Goal: Obtain resource: Download file/media

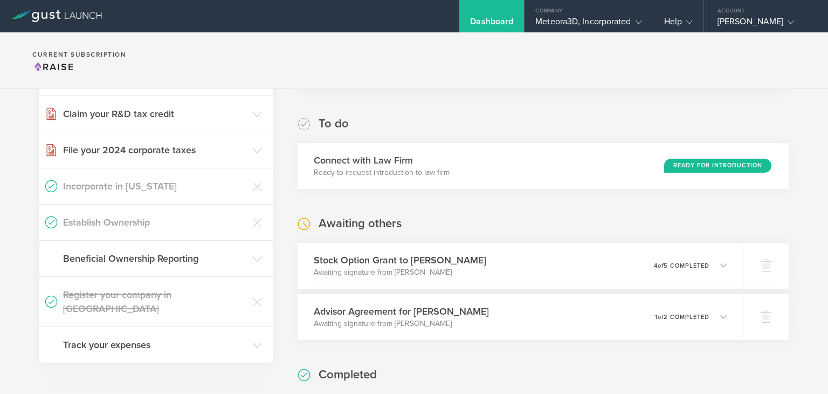
scroll to position [212, 0]
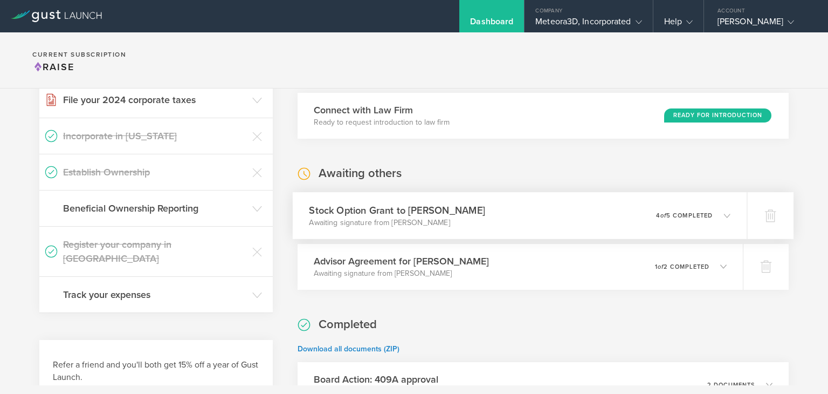
click at [717, 218] on icon at bounding box center [722, 215] width 18 height 10
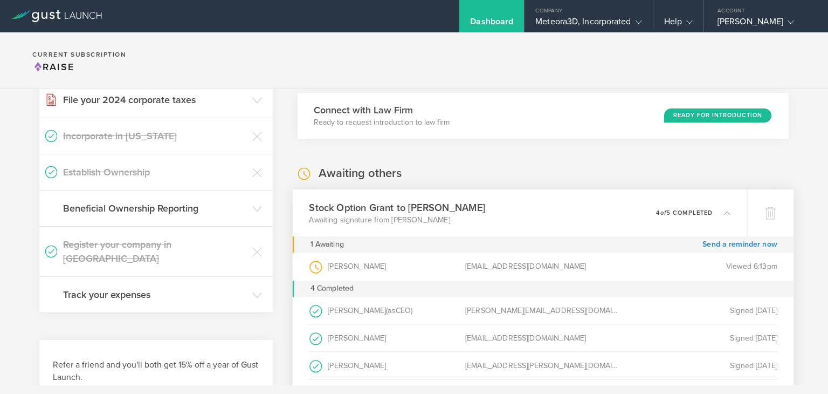
click at [724, 214] on icon at bounding box center [727, 212] width 6 height 6
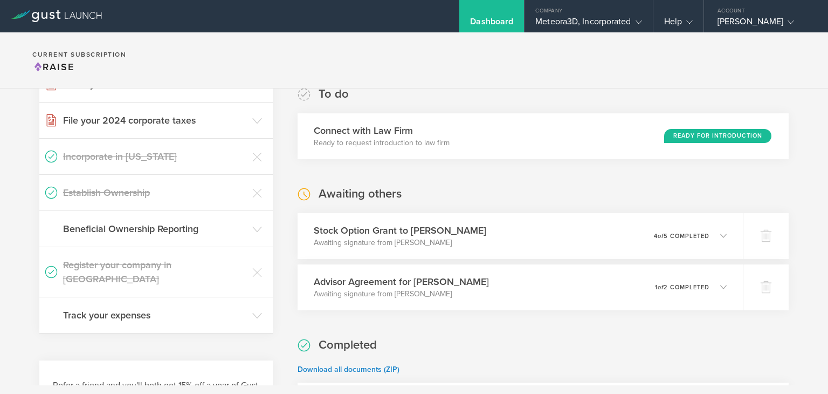
scroll to position [210, 0]
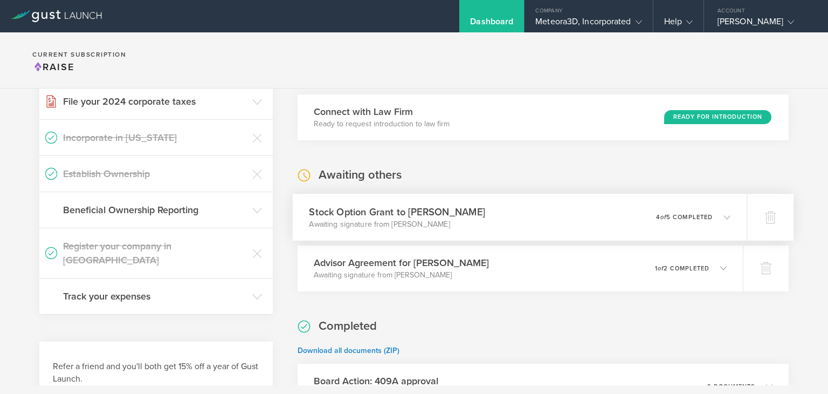
click at [721, 212] on icon at bounding box center [722, 217] width 18 height 10
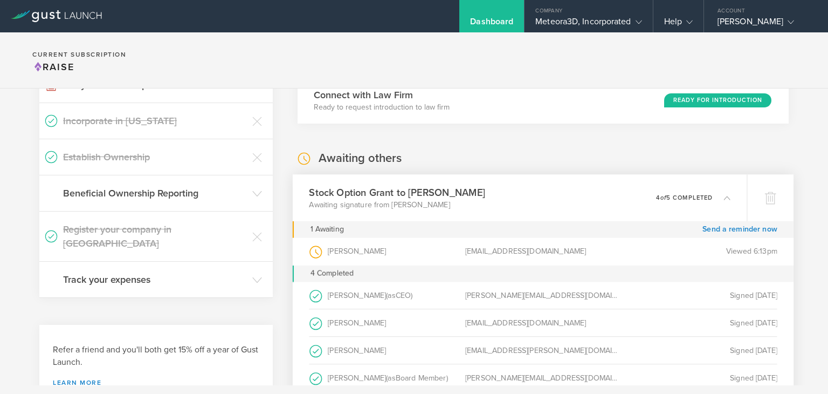
scroll to position [207, 0]
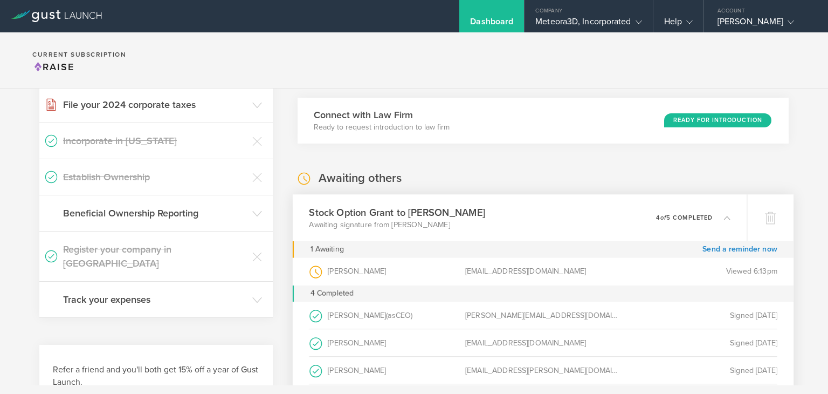
click at [726, 218] on div "Stock Option Grant to John Harrington Awaiting signature from John Harrington 0…" at bounding box center [520, 217] width 455 height 47
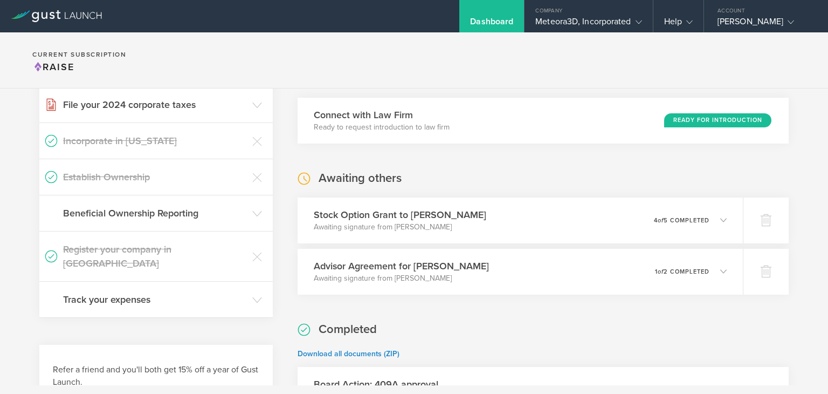
scroll to position [0, 0]
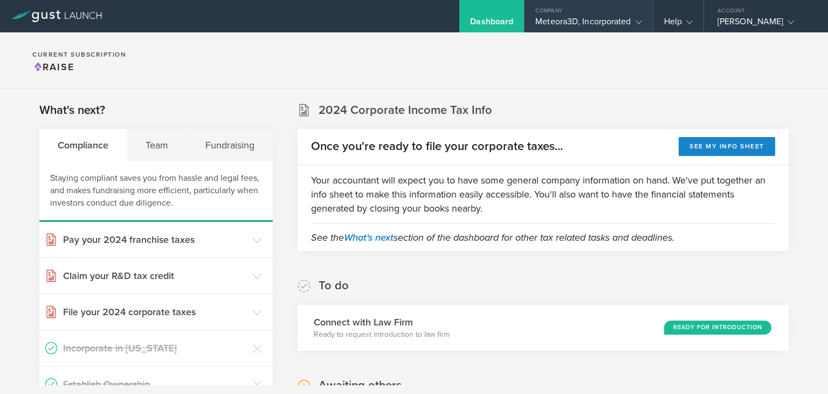
click at [576, 26] on div "Meteora3D, Incorporated" at bounding box center [588, 24] width 106 height 16
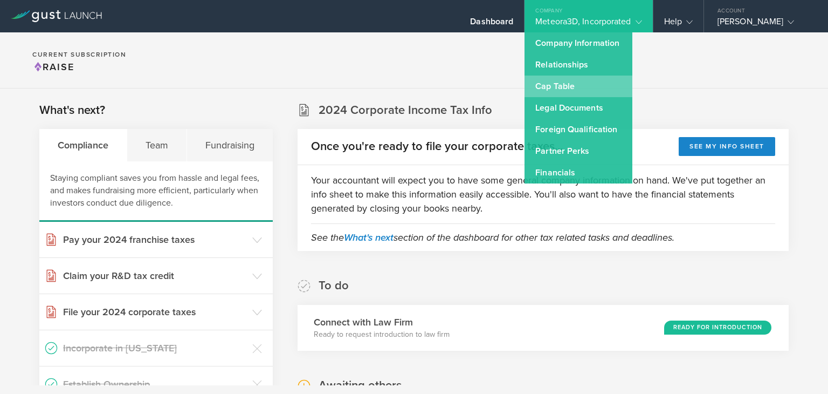
click at [564, 84] on link "Cap Table" at bounding box center [579, 86] width 108 height 22
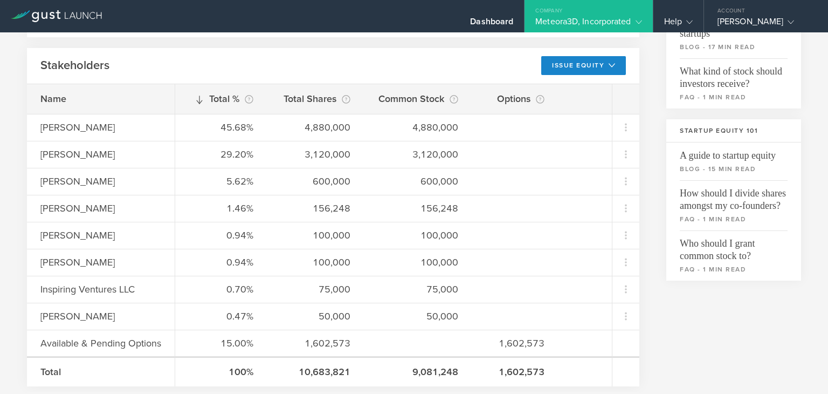
scroll to position [318, 0]
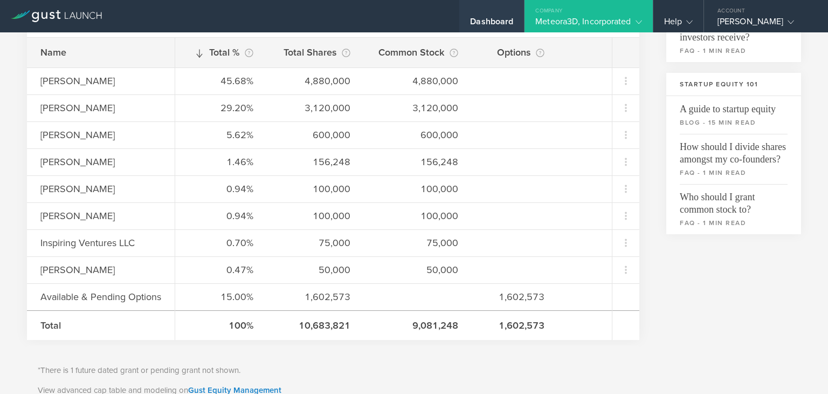
click at [487, 22] on div "Dashboard" at bounding box center [491, 24] width 43 height 16
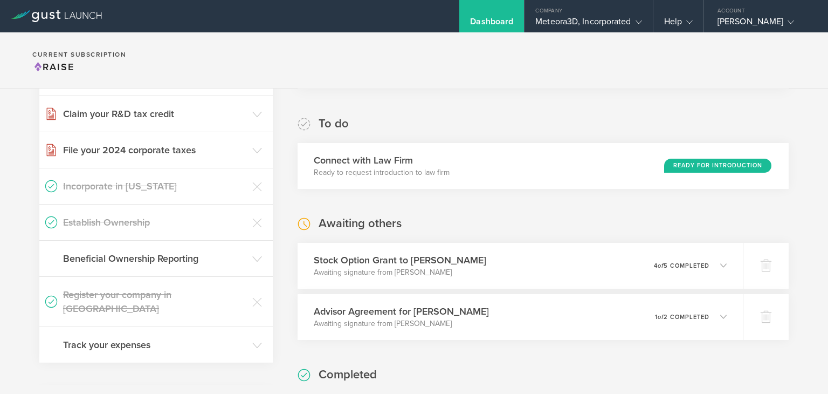
scroll to position [224, 0]
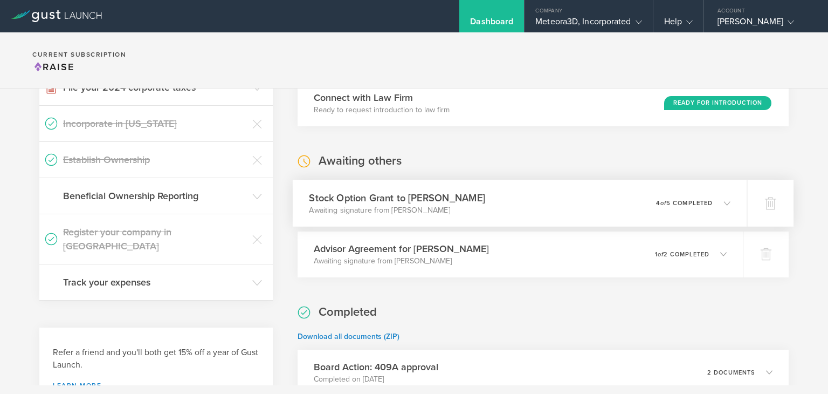
click at [713, 203] on icon at bounding box center [722, 203] width 18 height 10
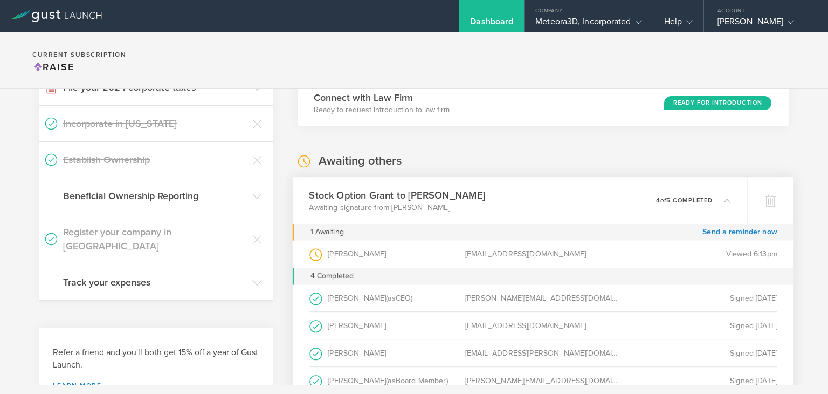
scroll to position [377, 0]
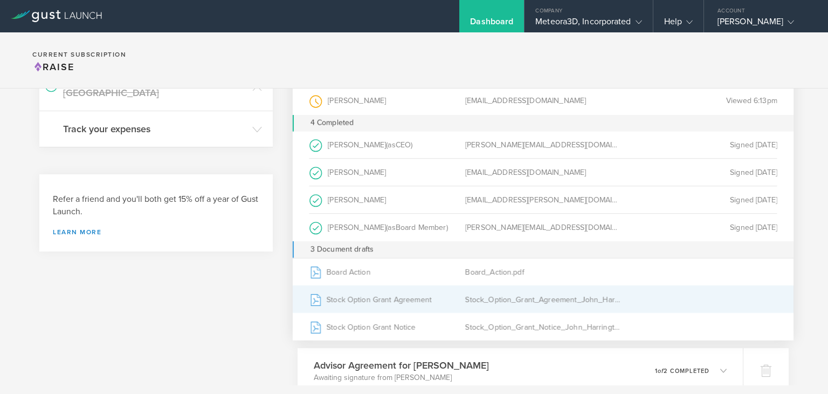
click at [440, 300] on div "Stock Option Grant Agreement" at bounding box center [387, 298] width 156 height 27
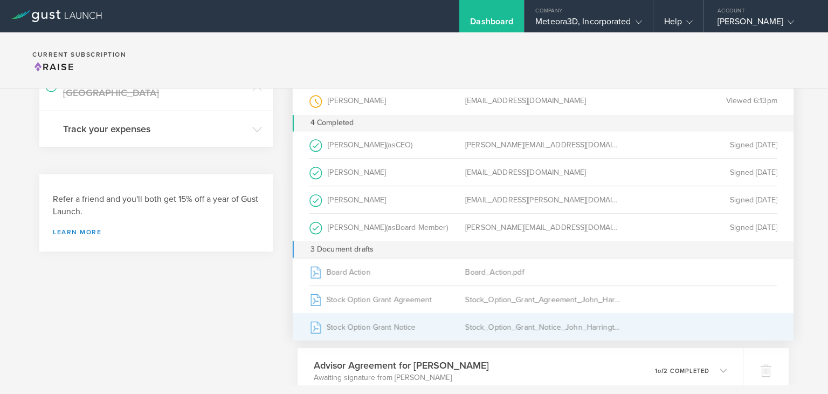
click at [486, 333] on div "Stock_Option_Grant_Notice_John_Harrington.pdf" at bounding box center [543, 326] width 156 height 27
